Goal: Feedback & Contribution: Contribute content

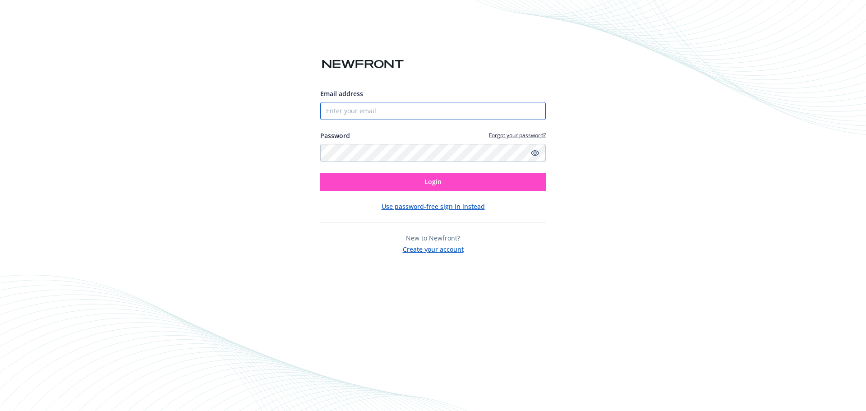
type input "[EMAIL_ADDRESS][PERSON_NAME][DOMAIN_NAME]"
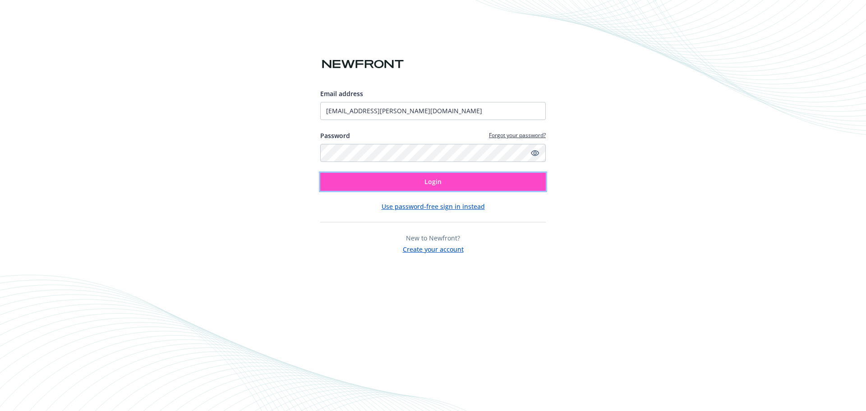
click at [373, 180] on button "Login" at bounding box center [433, 182] width 226 height 18
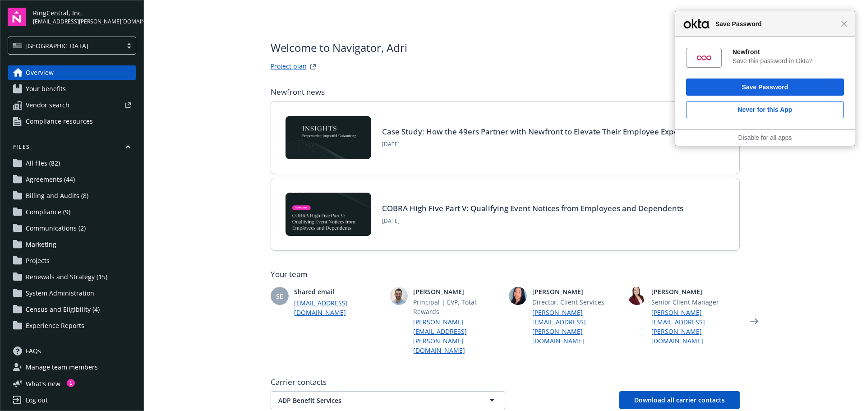
click at [60, 269] on div "Files All files (82) Agreements (44) Billing and Audits (8) Compliance (9) Comm…" at bounding box center [72, 238] width 129 height 190
click at [60, 272] on span "Renewals and Strategy (15)" at bounding box center [67, 277] width 82 height 14
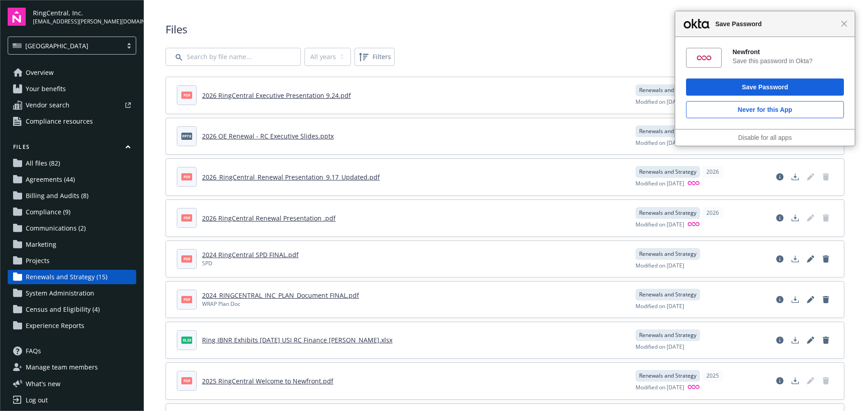
click at [851, 25] on div "Close Save Password" at bounding box center [765, 24] width 180 height 26
click at [845, 27] on span "Close" at bounding box center [844, 23] width 7 height 7
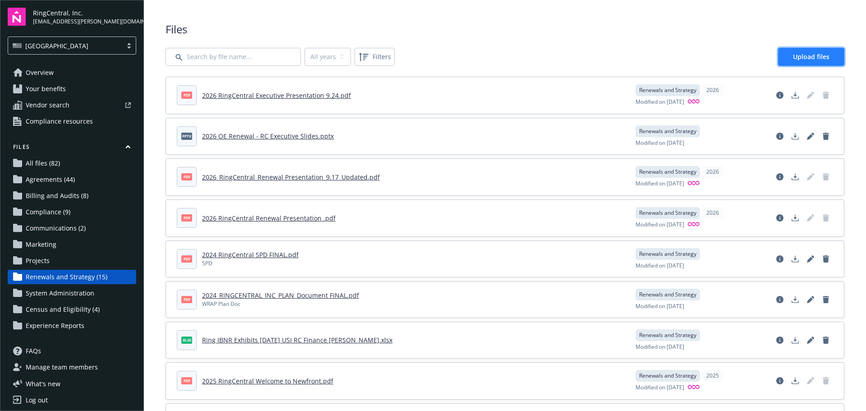
click at [793, 60] on span "Upload files" at bounding box center [811, 56] width 37 height 9
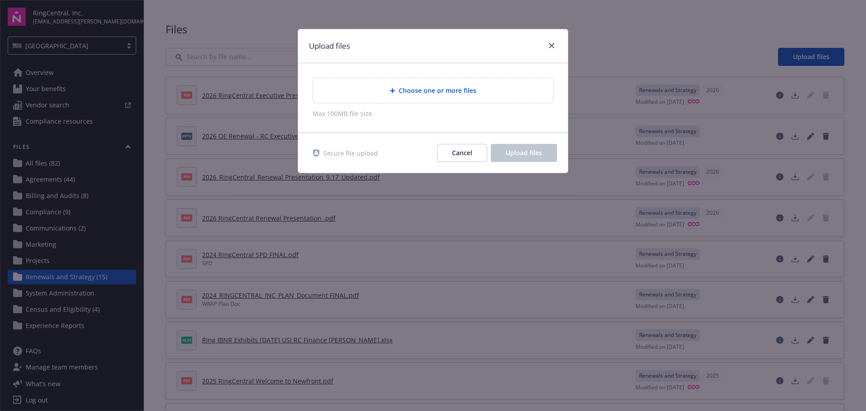
click at [439, 90] on span "Choose one or more files" at bounding box center [438, 90] width 78 height 9
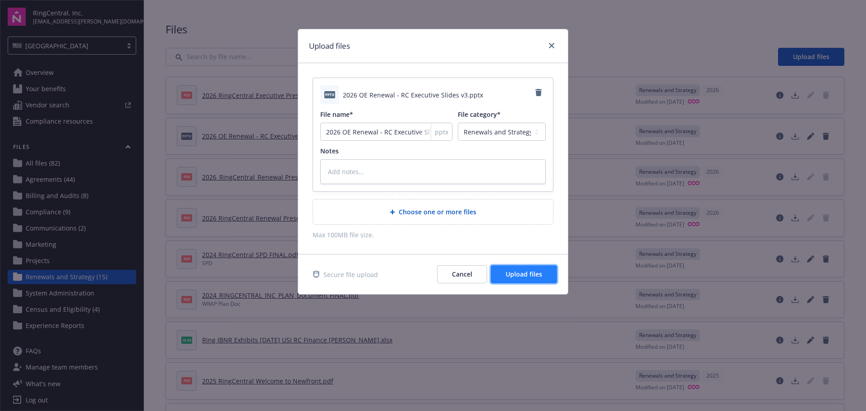
click at [543, 277] on button "Upload files" at bounding box center [524, 274] width 66 height 18
type textarea "x"
